Goal: Find specific page/section

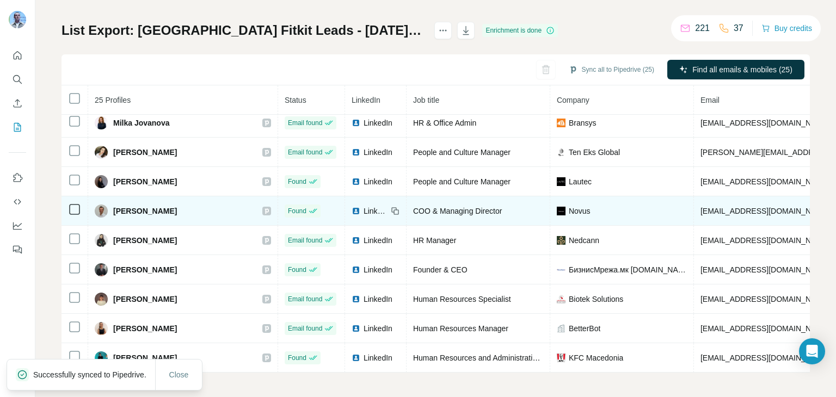
scroll to position [59, 0]
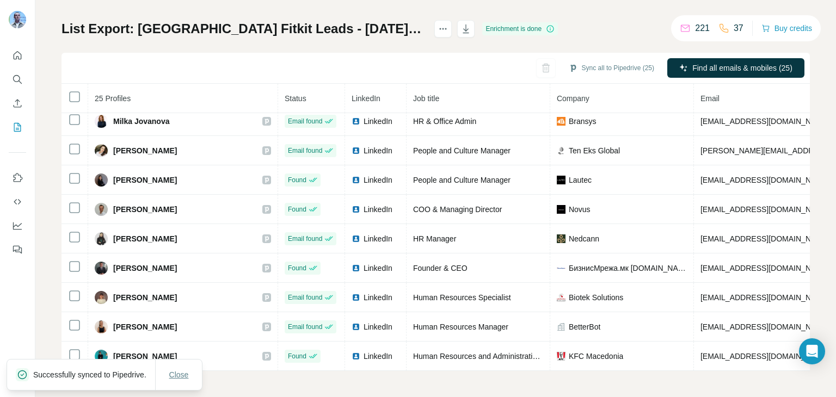
click at [182, 374] on span "Close" at bounding box center [179, 375] width 20 height 11
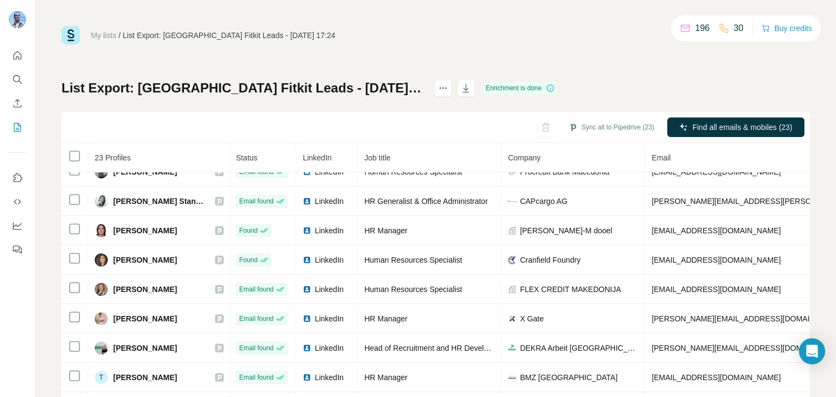
scroll to position [418, 2]
